Goal: Task Accomplishment & Management: Complete application form

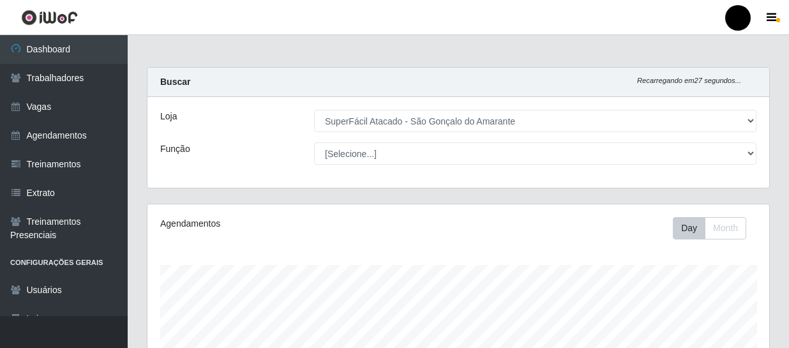
select select "408"
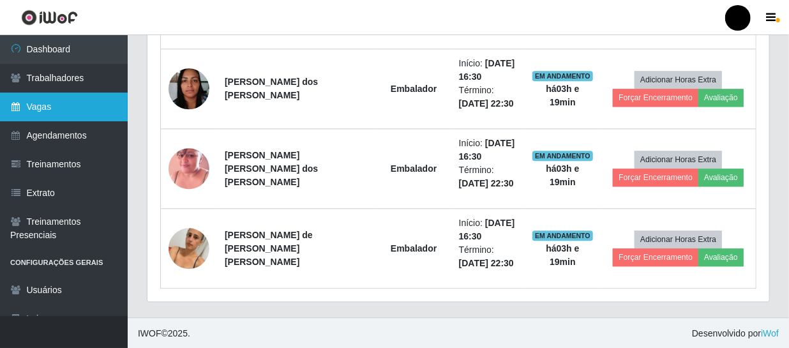
scroll to position [265, 621]
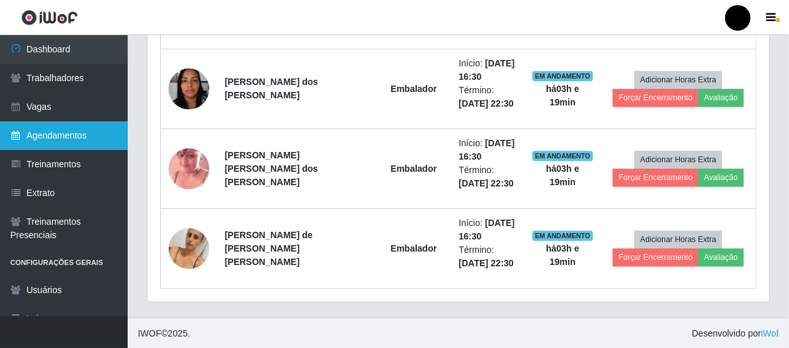
click at [47, 134] on link "Agendamentos" at bounding box center [64, 135] width 128 height 29
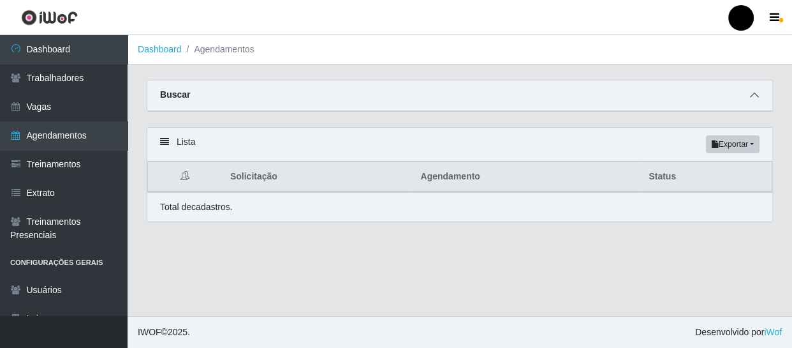
click at [754, 94] on icon at bounding box center [754, 95] width 9 height 9
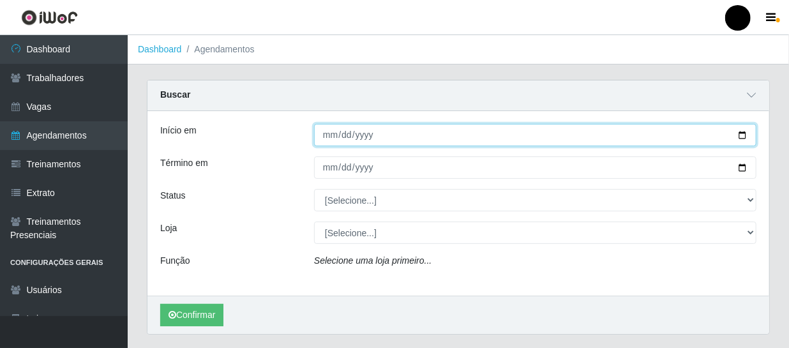
click at [741, 134] on input "Início em" at bounding box center [535, 135] width 442 height 22
type input "[DATE]"
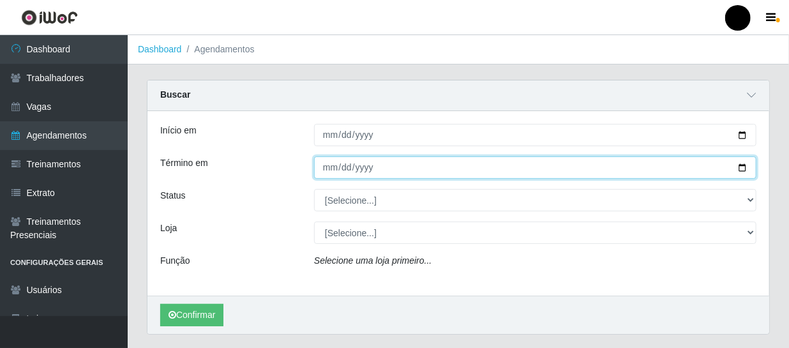
click at [741, 165] on input "Término em" at bounding box center [535, 167] width 442 height 22
type input "[DATE]"
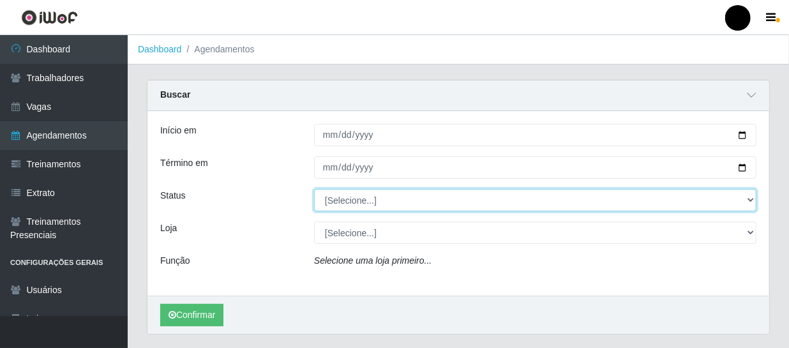
click at [752, 199] on select "[Selecione...] AGENDADO AGUARDANDO LIBERAR EM ANDAMENTO EM REVISÃO FINALIZADO C…" at bounding box center [535, 200] width 442 height 22
select select "AGENDADO"
click at [314, 189] on select "[Selecione...] AGENDADO AGUARDANDO LIBERAR EM ANDAMENTO EM REVISÃO FINALIZADO C…" at bounding box center [535, 200] width 442 height 22
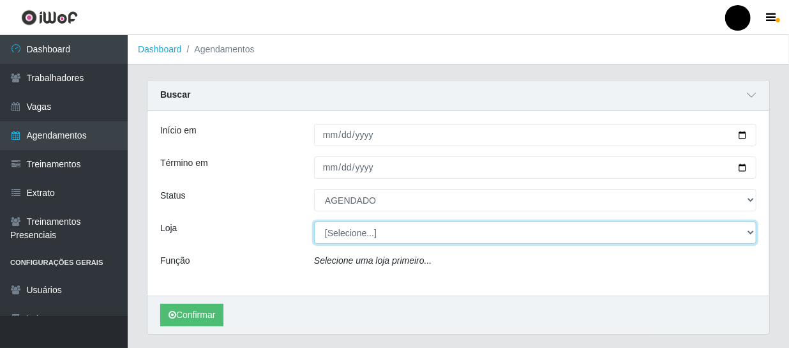
click at [748, 231] on select "[Selecione...] SuperFácil Atacado - Emaús SuperFácil Atacado - Rodoviária Super…" at bounding box center [535, 232] width 442 height 22
select select "408"
click at [314, 221] on select "[Selecione...] SuperFácil Atacado - Emaús SuperFácil Atacado - Rodoviária Super…" at bounding box center [535, 232] width 442 height 22
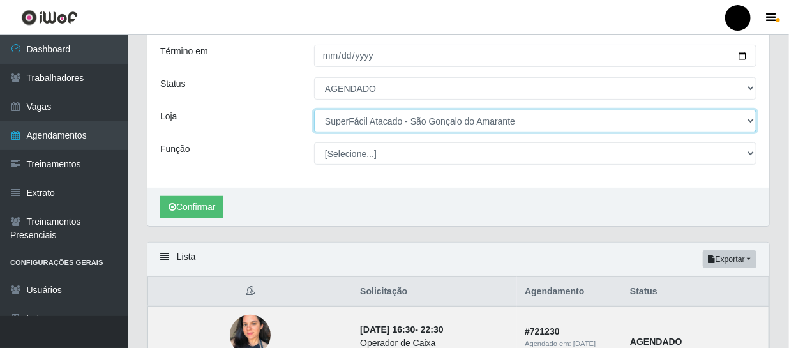
scroll to position [115, 0]
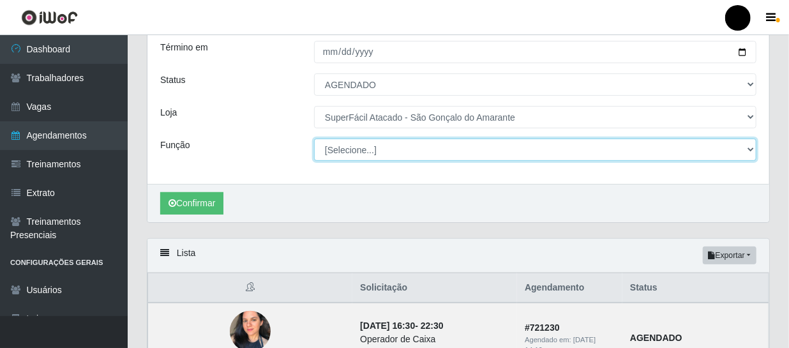
click at [750, 149] on select "[Selecione...] Auxiliar de Estacionamento Auxiliar de Estacionamento + Auxiliar…" at bounding box center [535, 149] width 442 height 22
select select "72"
click at [314, 138] on select "[Selecione...] Auxiliar de Estacionamento Auxiliar de Estacionamento + Auxiliar…" at bounding box center [535, 149] width 442 height 22
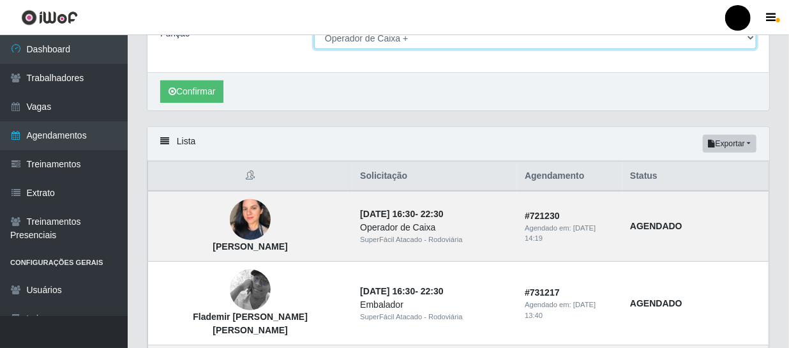
scroll to position [232, 0]
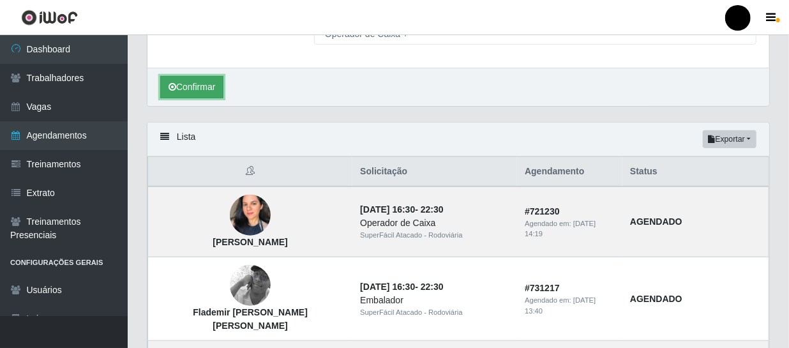
click at [191, 90] on button "Confirmar" at bounding box center [191, 87] width 63 height 22
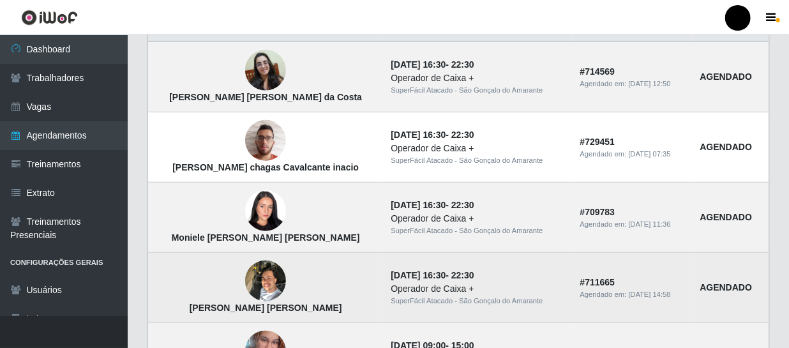
scroll to position [348, 0]
